Goal: Task Accomplishment & Management: Complete application form

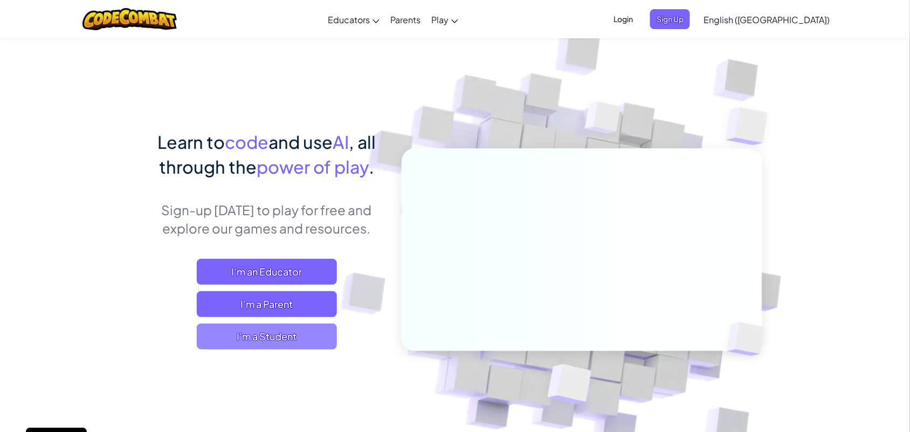
click at [276, 341] on span "I'm a Student" at bounding box center [267, 336] width 140 height 26
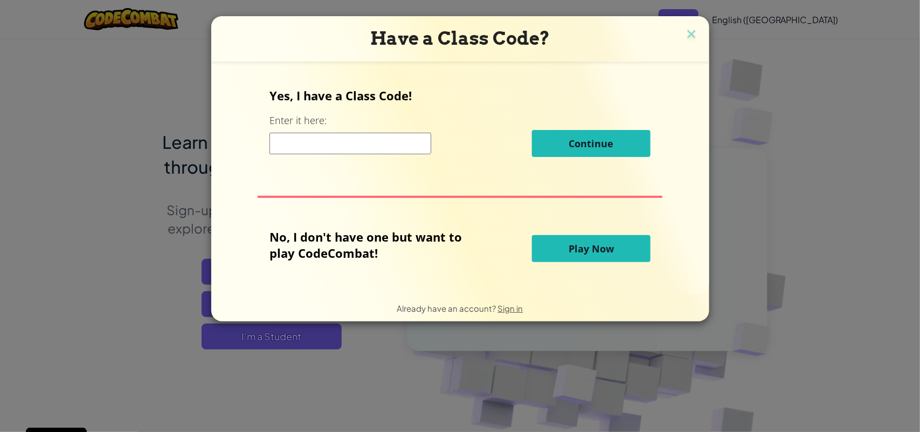
click at [349, 141] on input at bounding box center [351, 144] width 162 height 22
type input "HappyDoorTable"
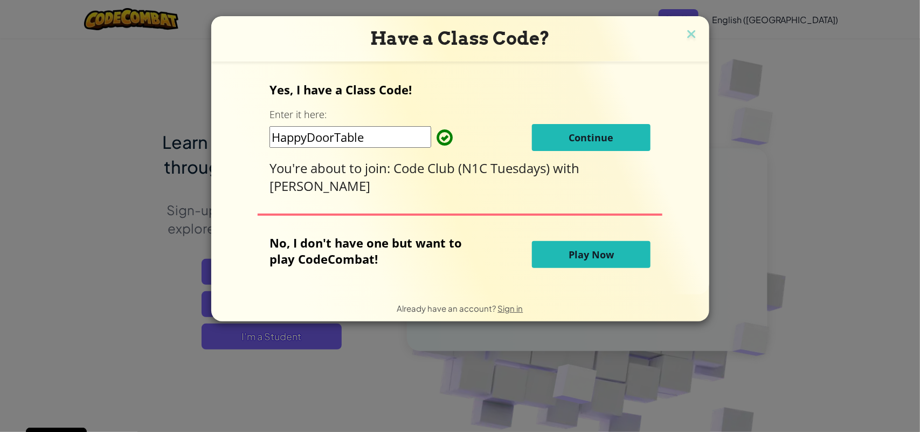
click at [620, 122] on div "Yes, I have a Class Code! Enter it here: HappyDoorTable Continue You're about t…" at bounding box center [460, 137] width 381 height 113
click at [603, 134] on span "Continue" at bounding box center [591, 137] width 45 height 13
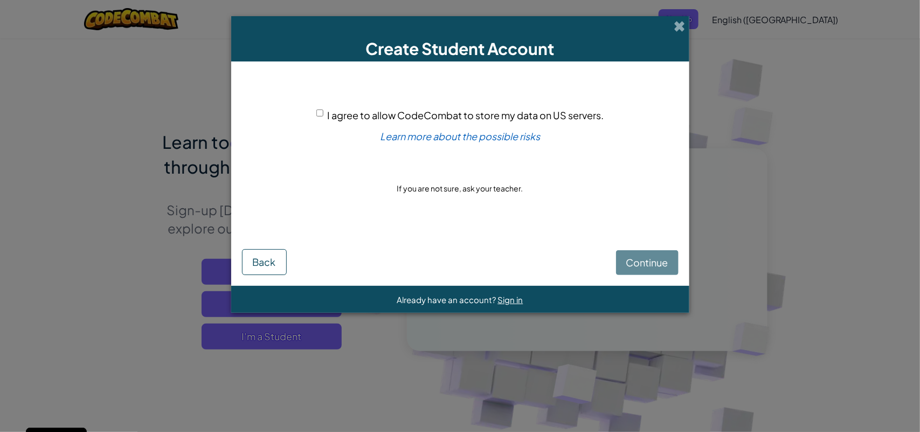
drag, startPoint x: 326, startPoint y: 109, endPoint x: 196, endPoint y: 171, distance: 144.2
drag, startPoint x: 196, startPoint y: 171, endPoint x: 447, endPoint y: 171, distance: 251.8
click at [447, 171] on div "I agree to allow CodeCombat to store my data on US servers. Learn more about th…" at bounding box center [460, 151] width 437 height 158
click at [244, 259] on button "Back" at bounding box center [264, 262] width 45 height 26
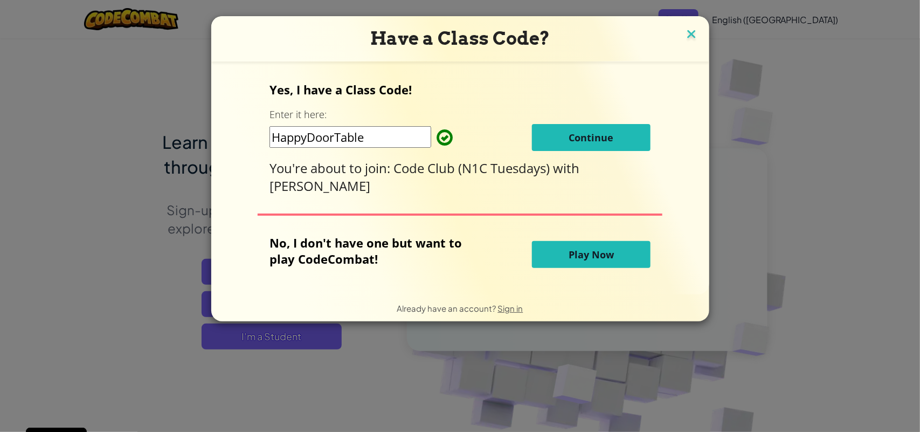
click at [687, 30] on img at bounding box center [692, 35] width 14 height 16
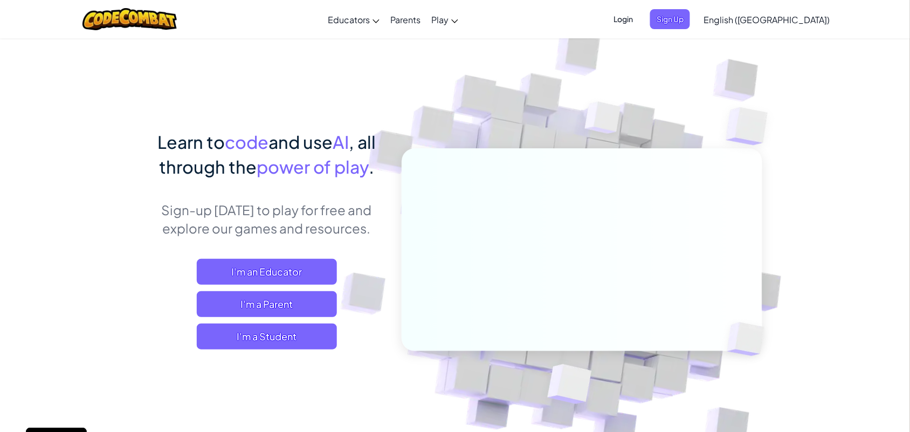
click at [639, 18] on span "Login" at bounding box center [623, 19] width 32 height 20
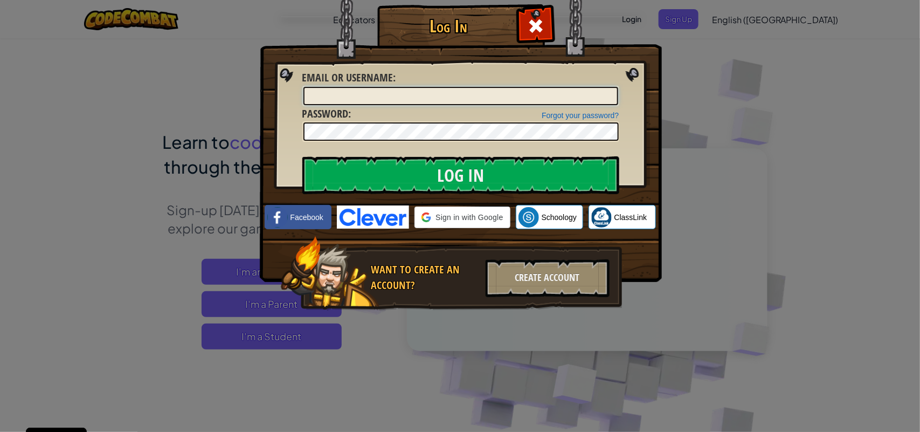
type input "The empire100"
drag, startPoint x: 483, startPoint y: 92, endPoint x: 305, endPoint y: 102, distance: 178.2
click at [305, 102] on input "The empire100" at bounding box center [461, 96] width 315 height 18
type input "c"
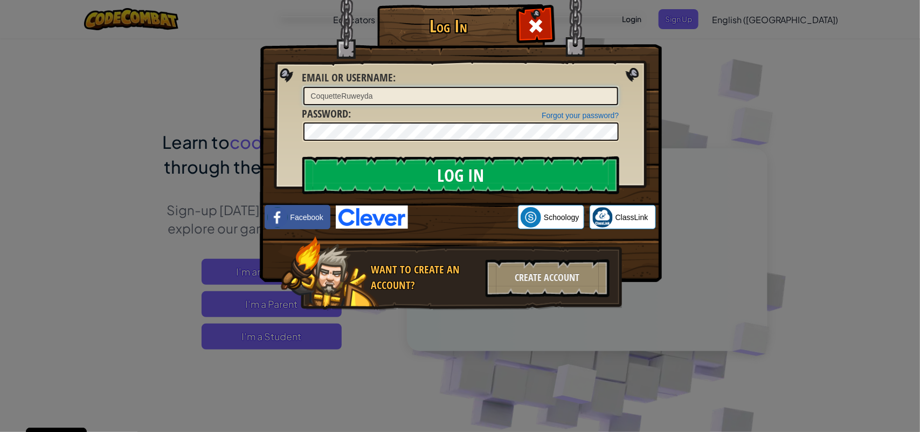
type input "CoquetteRuweyda"
click at [456, 174] on input "Log In" at bounding box center [460, 175] width 317 height 38
